Goal: Task Accomplishment & Management: Use online tool/utility

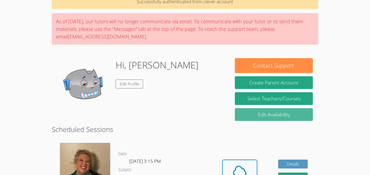
scroll to position [32, 0]
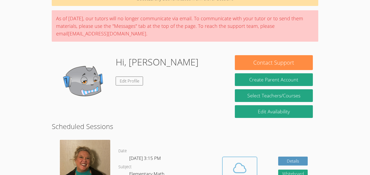
click at [236, 167] on icon at bounding box center [239, 167] width 15 height 15
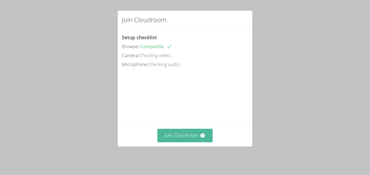
click at [187, 132] on button "Join Cloudroom" at bounding box center [184, 135] width 55 height 13
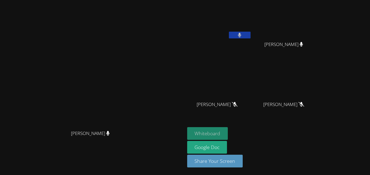
click at [228, 136] on button "Whiteboard" at bounding box center [207, 133] width 41 height 13
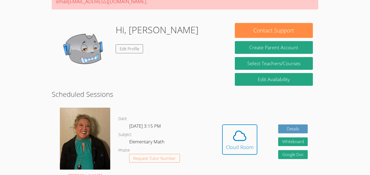
scroll to position [65, 0]
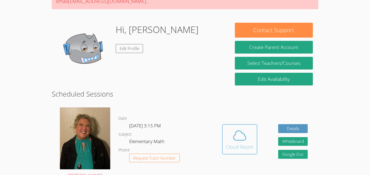
click at [232, 135] on icon at bounding box center [239, 135] width 15 height 15
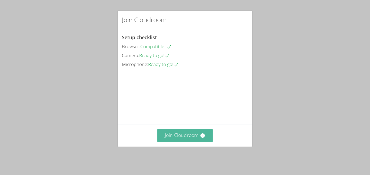
click at [180, 138] on button "Join Cloudroom" at bounding box center [184, 135] width 55 height 13
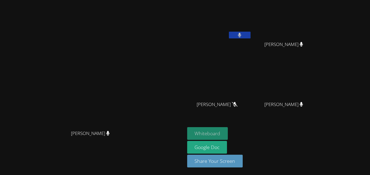
click at [228, 132] on button "Whiteboard" at bounding box center [207, 133] width 41 height 13
